Goal: Task Accomplishment & Management: Manage account settings

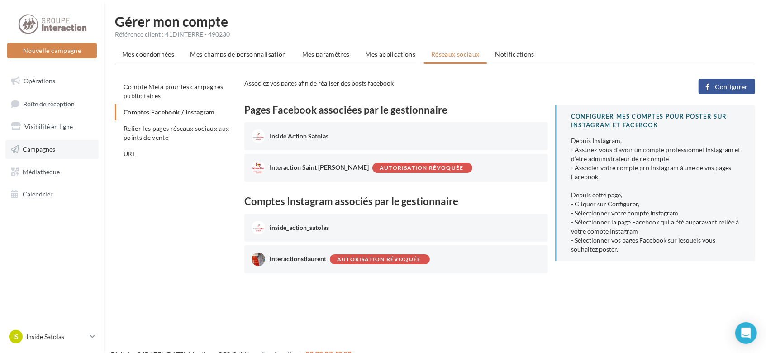
click at [58, 146] on link "Campagnes" at bounding box center [51, 149] width 93 height 19
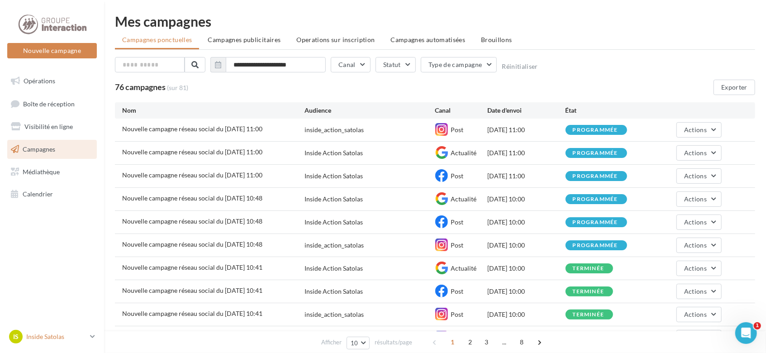
click at [94, 335] on icon at bounding box center [92, 337] width 5 height 8
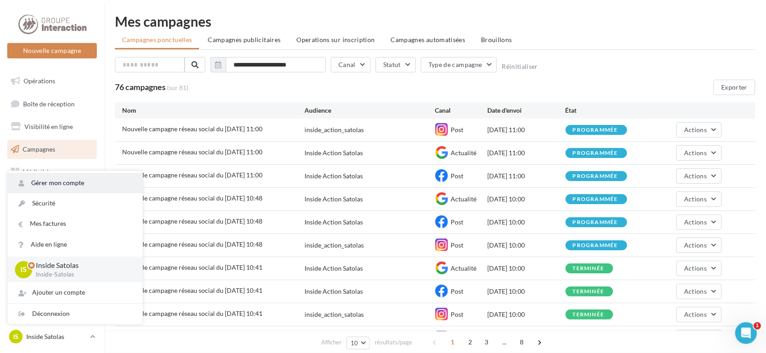
click at [65, 187] on link "Gérer mon compte" at bounding box center [75, 183] width 135 height 20
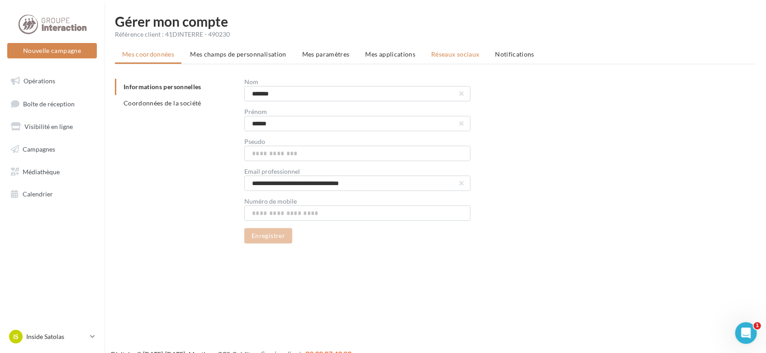
click at [431, 52] on span "Réseaux sociaux" at bounding box center [455, 54] width 48 height 8
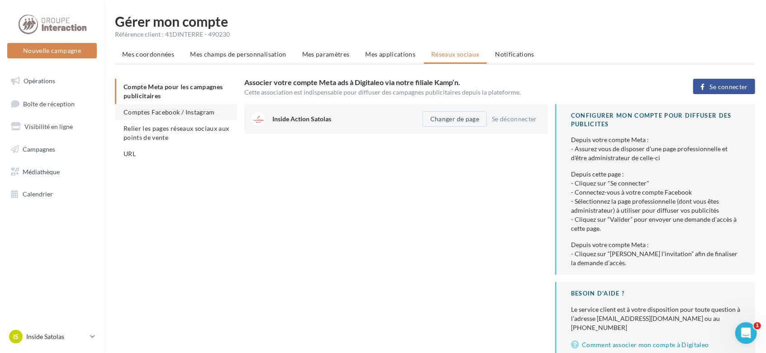
click at [172, 110] on span "Comptes Facebook / Instagram" at bounding box center [169, 112] width 91 height 8
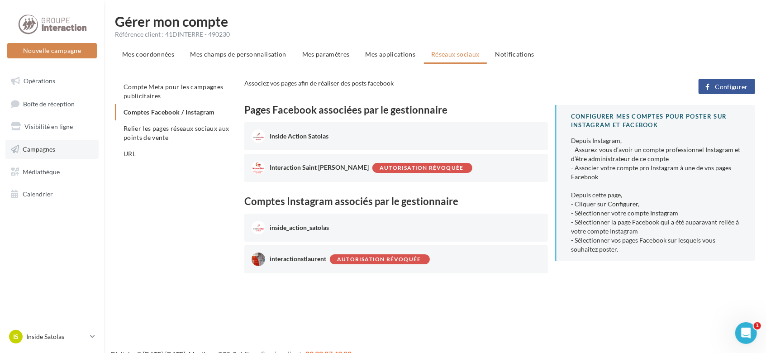
click at [36, 146] on span "Campagnes" at bounding box center [39, 149] width 33 height 8
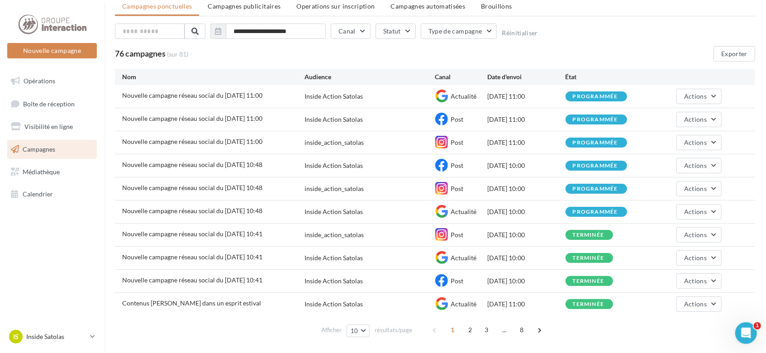
scroll to position [59, 0]
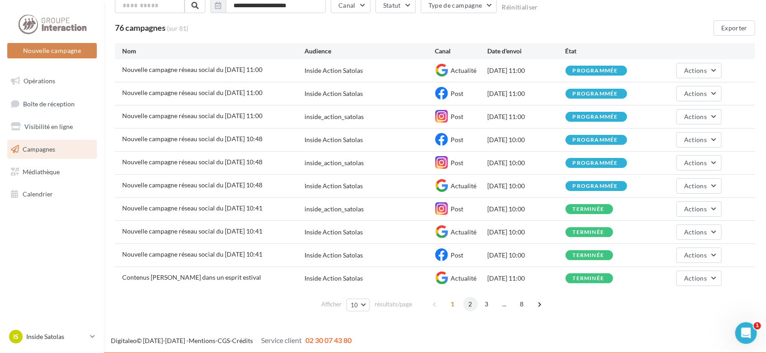
click at [469, 305] on span "2" at bounding box center [471, 304] width 14 height 14
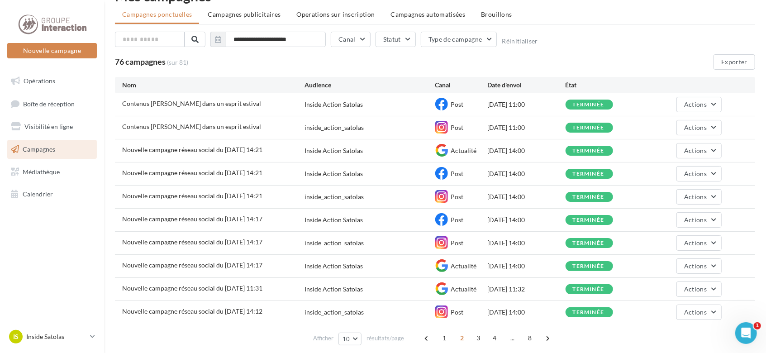
scroll to position [0, 0]
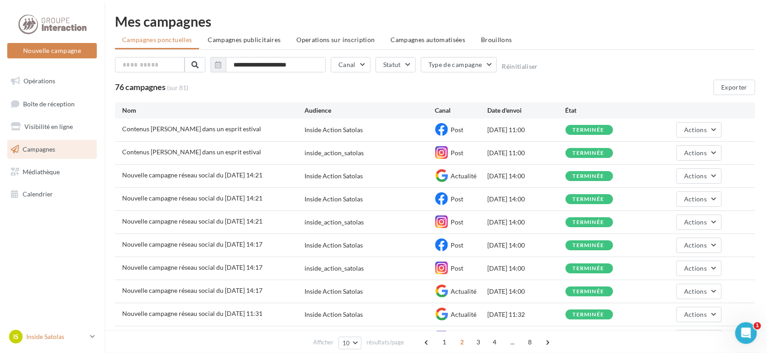
click at [71, 337] on p "Inside Satolas" at bounding box center [56, 336] width 60 height 9
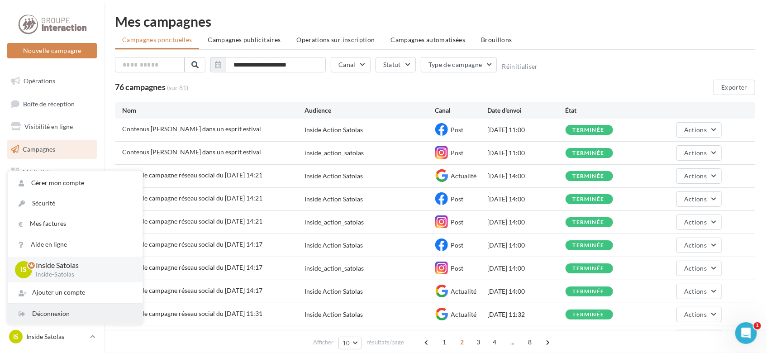
click at [65, 317] on div "Déconnexion" at bounding box center [75, 314] width 135 height 20
